Goal: Check status: Check status

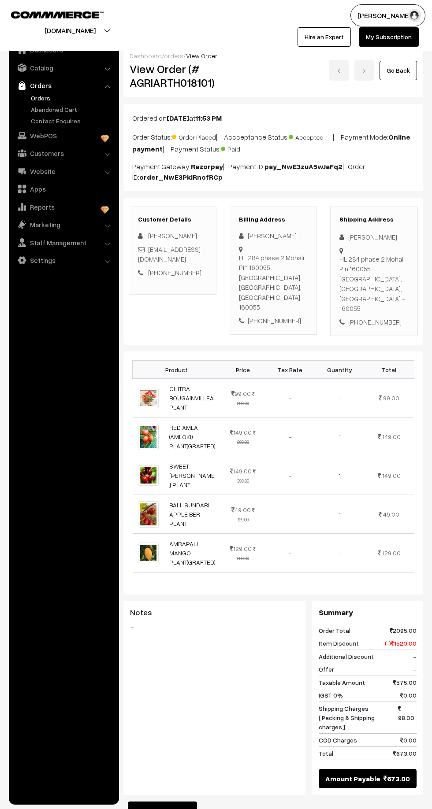
scroll to position [49, 0]
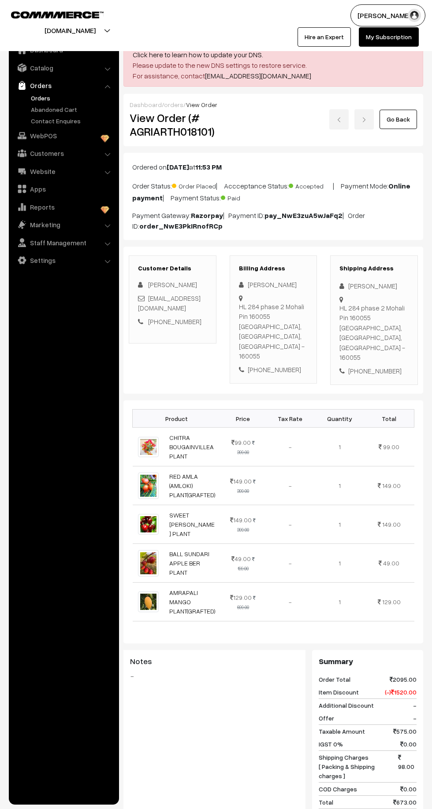
scroll to position [166, 0]
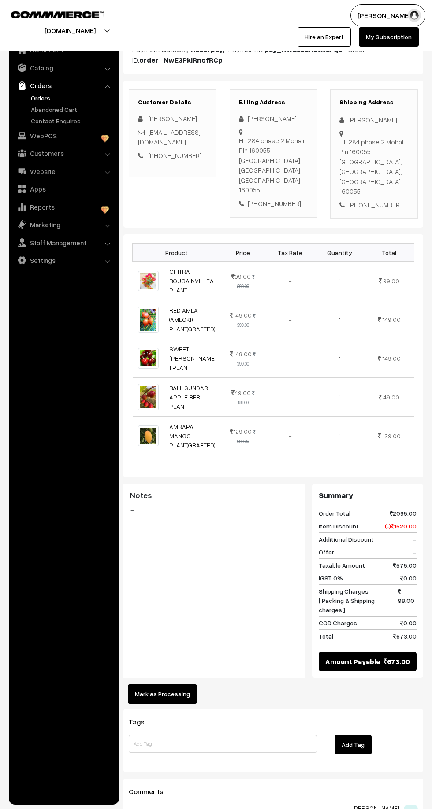
scroll to position [166, 0]
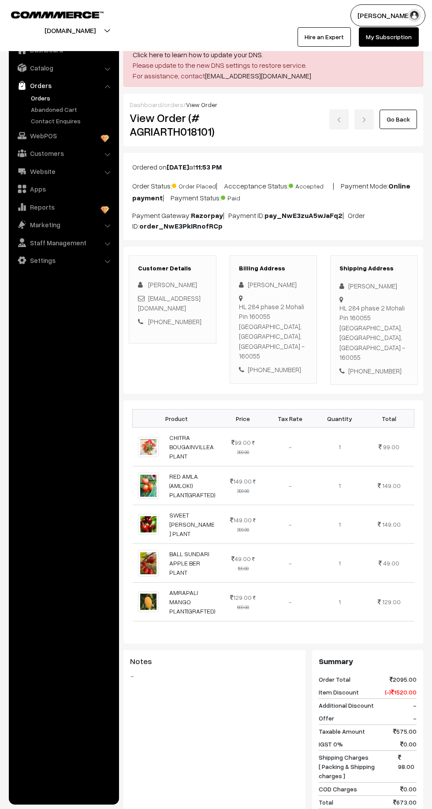
scroll to position [159, 0]
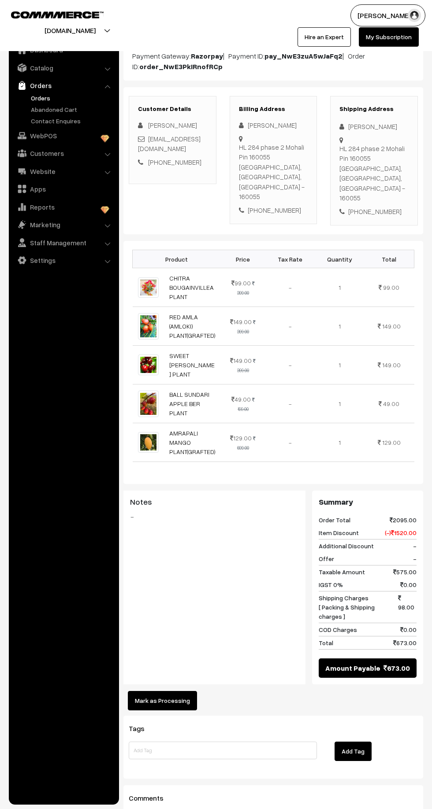
scroll to position [159, 0]
